Goal: Transaction & Acquisition: Purchase product/service

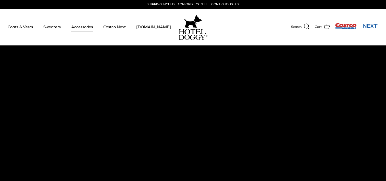
click at [82, 26] on link "Accessories" at bounding box center [82, 26] width 31 height 17
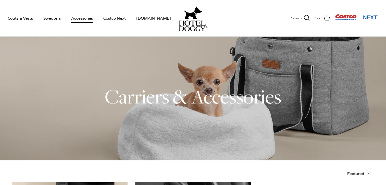
scroll to position [12, 0]
click at [56, 19] on link "Sweaters" at bounding box center [52, 17] width 27 height 17
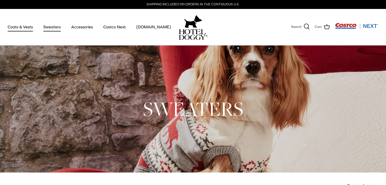
click at [22, 27] on link "Coats & Vests" at bounding box center [20, 26] width 34 height 17
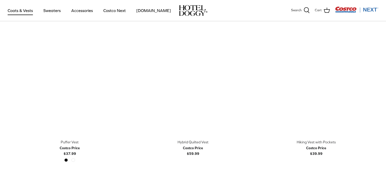
scroll to position [786, 0]
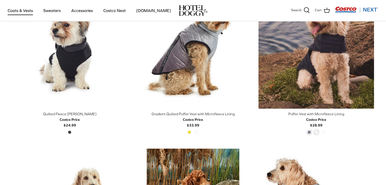
click at [364, 9] on img "Costco Next" at bounding box center [356, 9] width 43 height 6
